Goal: Complete application form

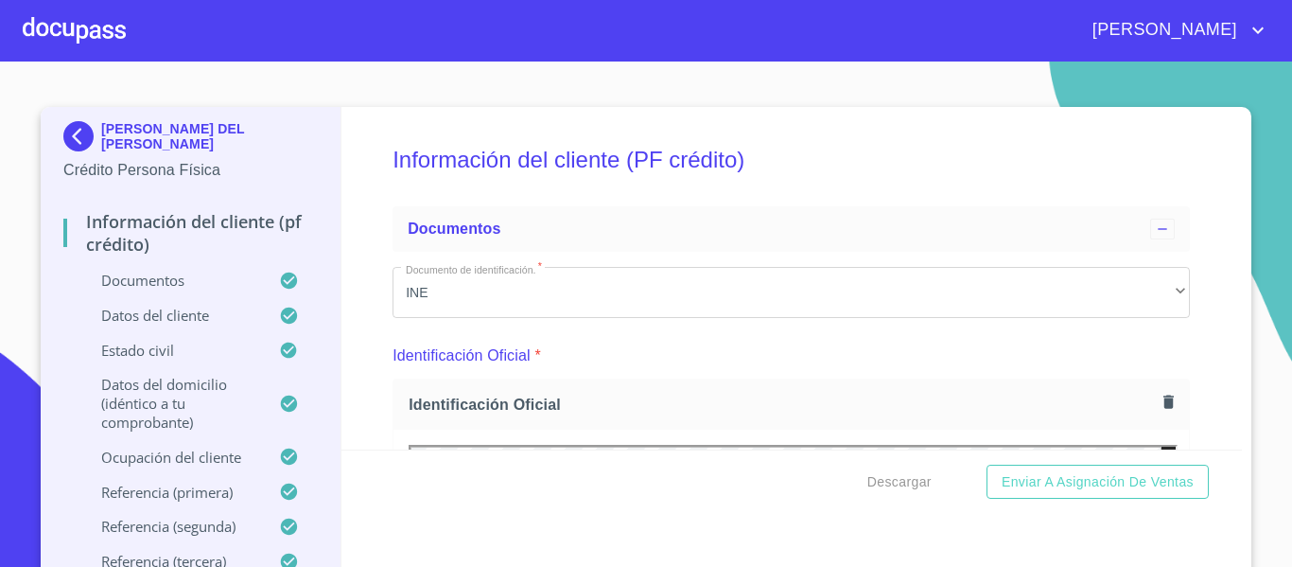
scroll to position [6718, 0]
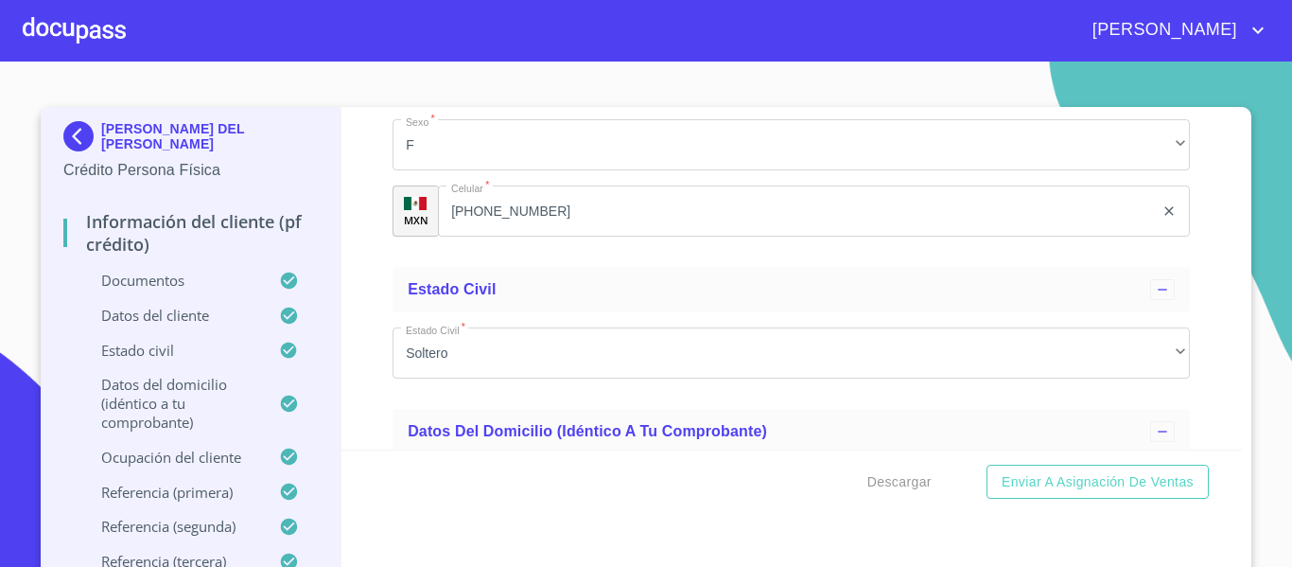
click at [112, 31] on div at bounding box center [74, 30] width 103 height 61
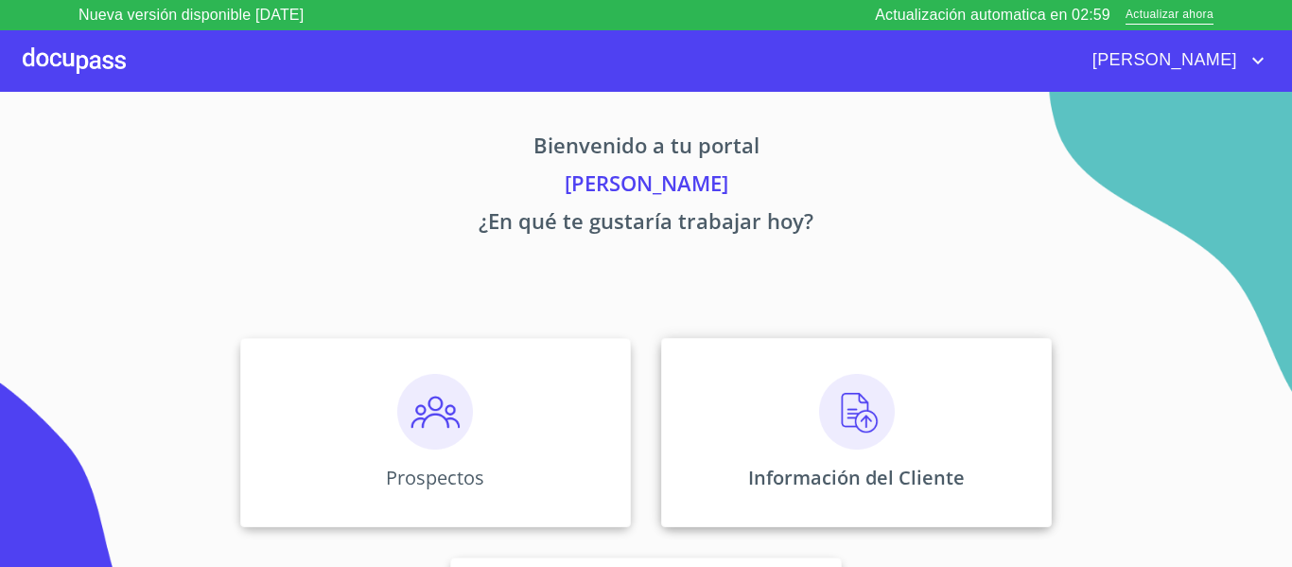
click at [865, 418] on img at bounding box center [857, 412] width 76 height 76
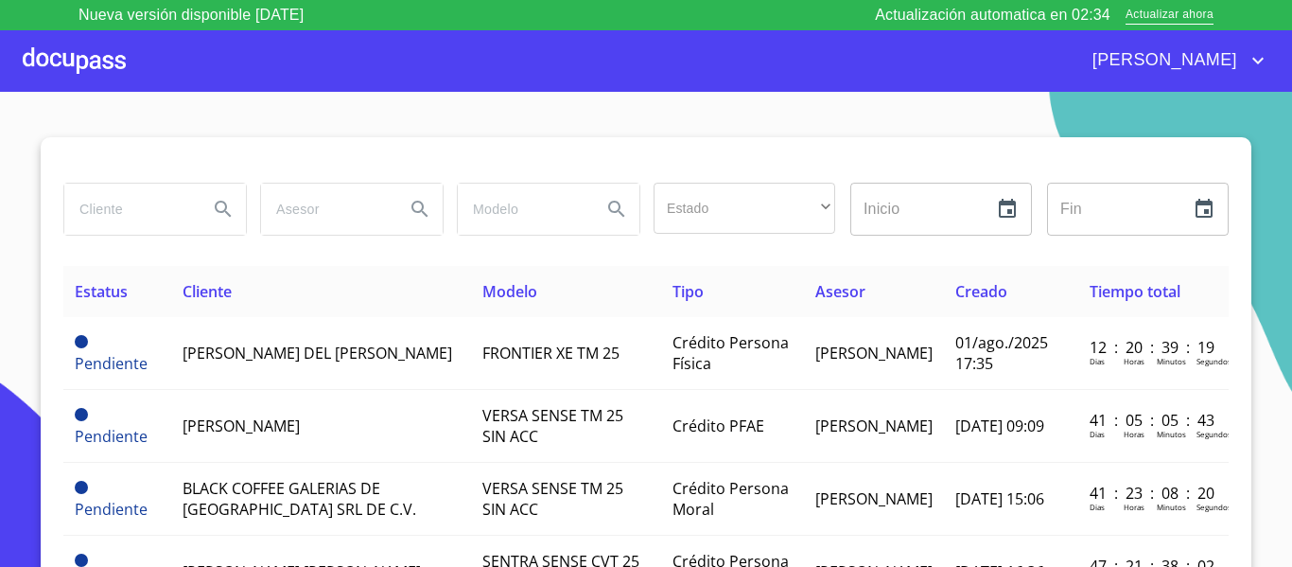
click at [132, 213] on input "search" at bounding box center [128, 209] width 129 height 51
click at [95, 214] on input "[PERSON_NAME] OLACENCIA" at bounding box center [128, 209] width 129 height 51
type input "[PERSON_NAME] [PERSON_NAME]"
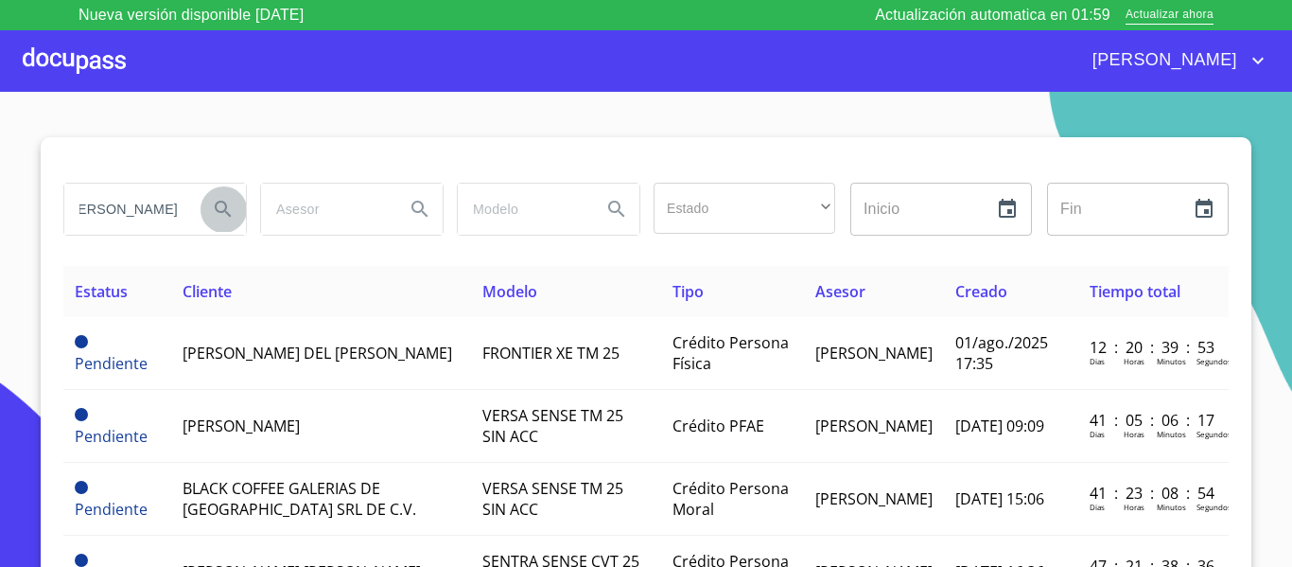
click at [212, 209] on icon "Search" at bounding box center [223, 209] width 23 height 23
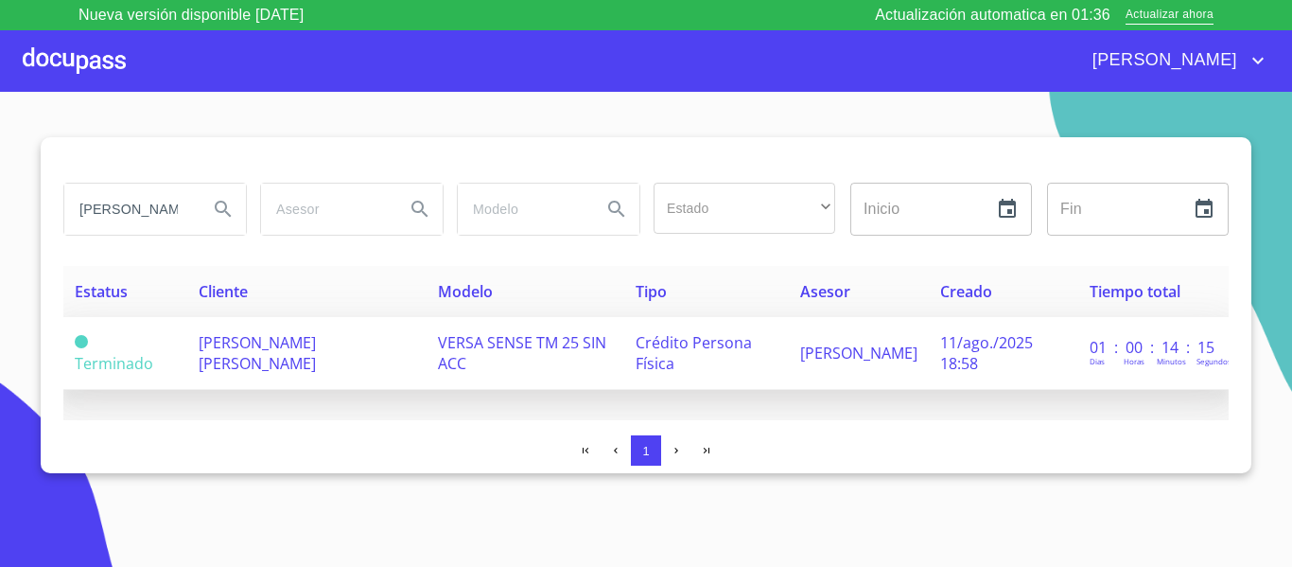
click at [294, 342] on span "[PERSON_NAME] [PERSON_NAME]" at bounding box center [257, 353] width 117 height 42
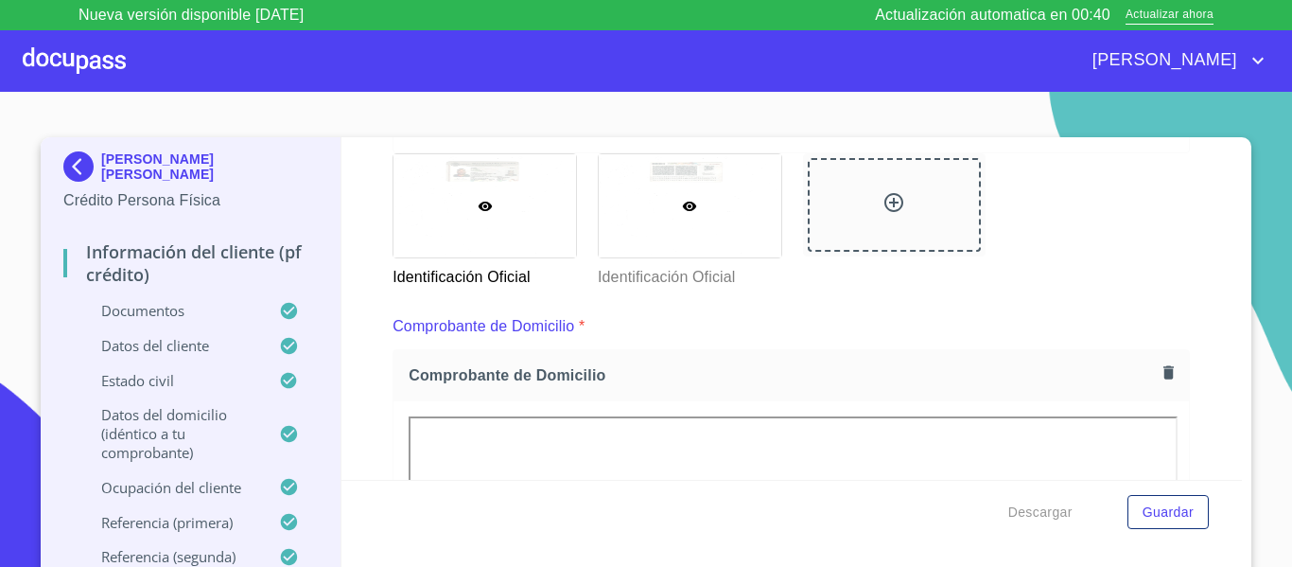
click at [712, 222] on div at bounding box center [690, 205] width 183 height 103
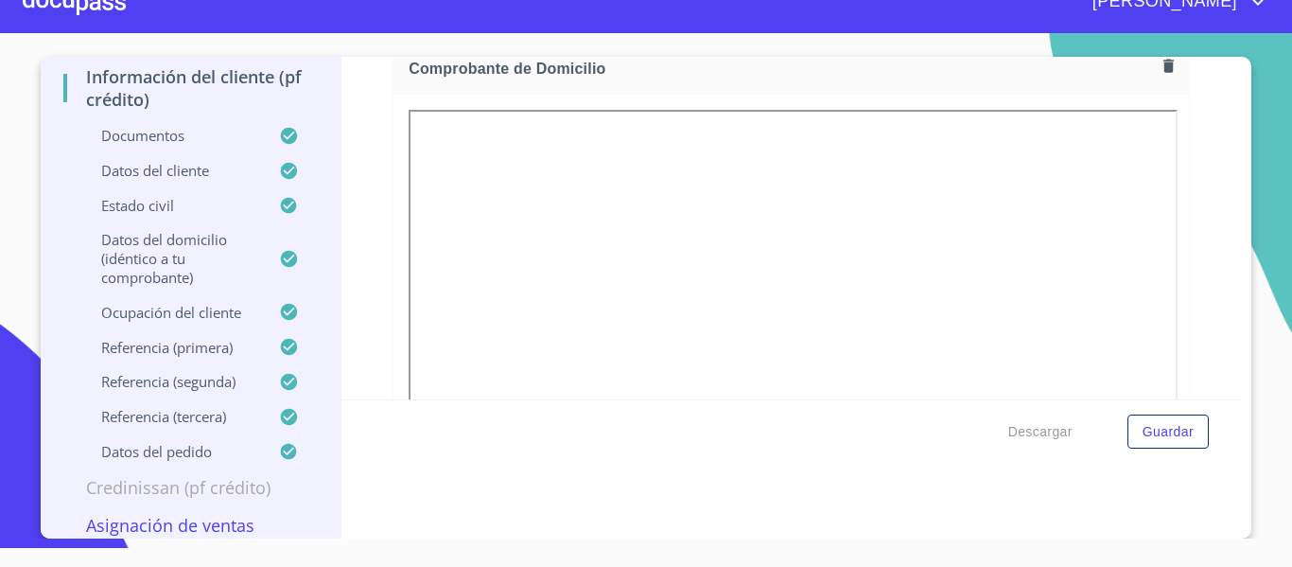
scroll to position [28, 0]
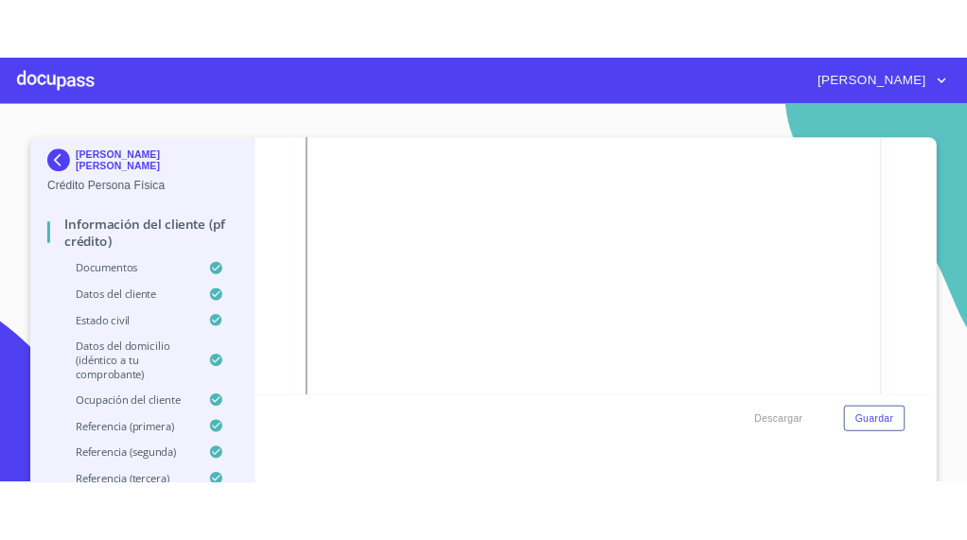
scroll to position [1041, 0]
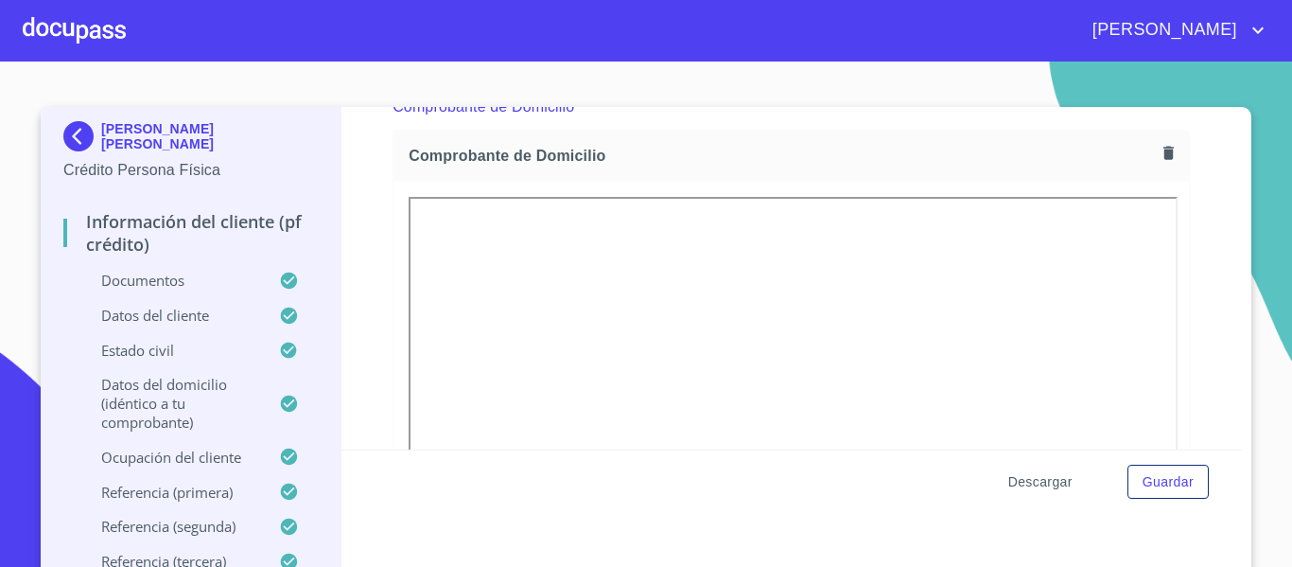
click at [1014, 473] on span "Descargar" at bounding box center [1041, 482] width 64 height 24
